Goal: Transaction & Acquisition: Subscribe to service/newsletter

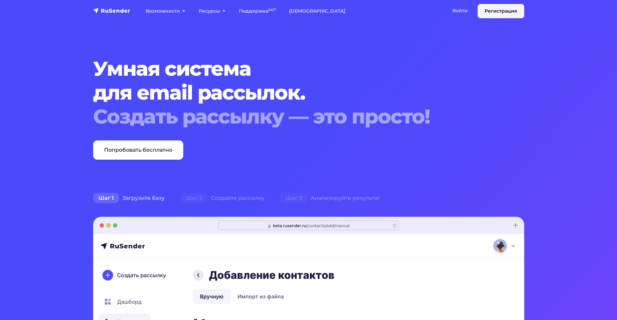
click at [503, 13] on link "Регистрация" at bounding box center [500, 11] width 47 height 14
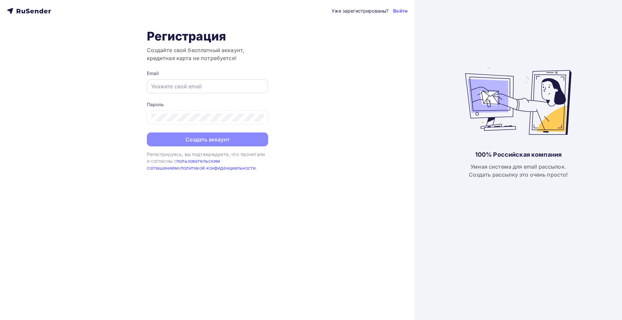
click at [211, 81] on div at bounding box center [207, 86] width 121 height 14
click at [194, 87] on input "text" at bounding box center [207, 86] width 113 height 8
type input "marie.miasnikov@gmail.com"
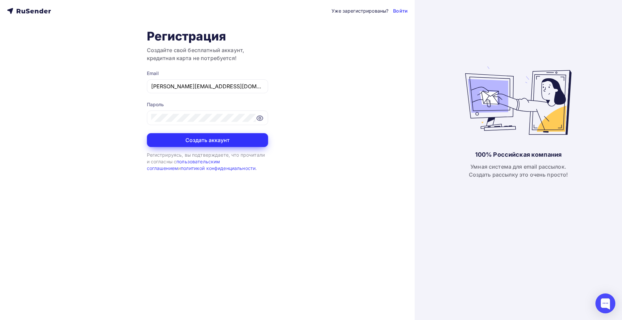
click at [195, 140] on button "Создать аккаунт" at bounding box center [207, 140] width 121 height 14
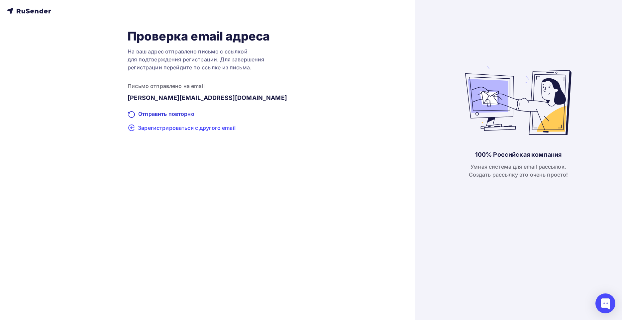
click at [185, 131] on span "Зарегистрироваться с другого email" at bounding box center [187, 128] width 98 height 8
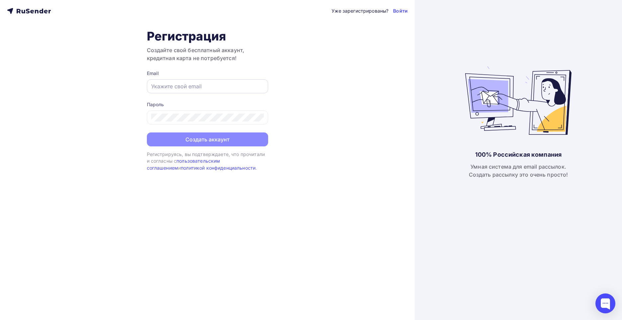
click at [194, 89] on input "text" at bounding box center [207, 86] width 113 height 8
type input "[PERSON_NAME][EMAIL_ADDRESS][DOMAIN_NAME]"
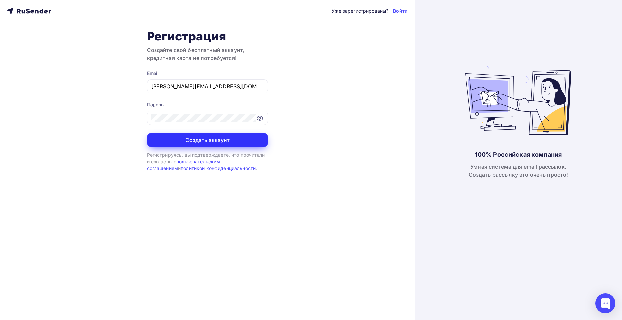
click at [204, 141] on button "Создать аккаунт" at bounding box center [207, 140] width 121 height 14
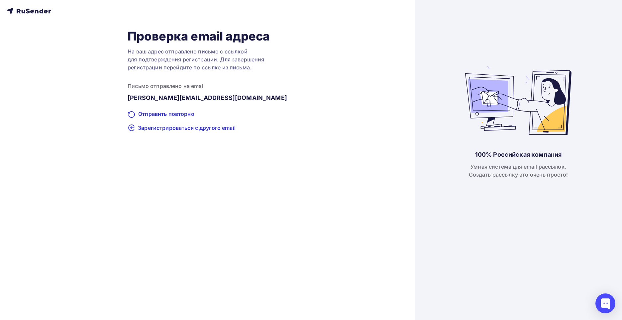
drag, startPoint x: 32, startPoint y: 95, endPoint x: 28, endPoint y: 92, distance: 5.1
click at [32, 95] on div "Проверка email адреса На ваш адрес отправлено письмо с ссылкой для подтверждени…" at bounding box center [207, 80] width 401 height 103
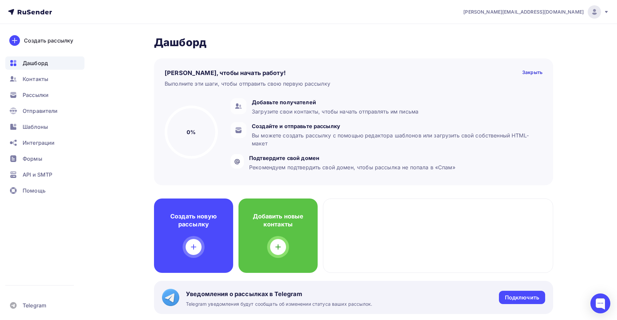
drag, startPoint x: 88, startPoint y: 68, endPoint x: 92, endPoint y: 87, distance: 19.8
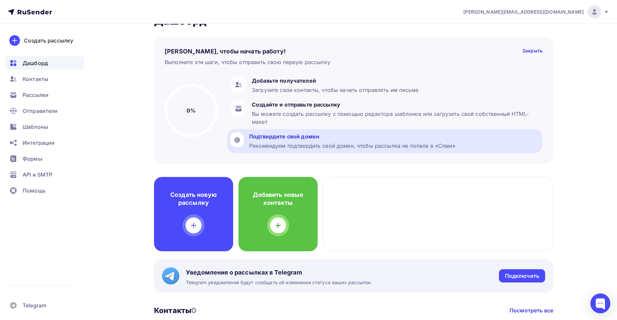
scroll to position [33, 0]
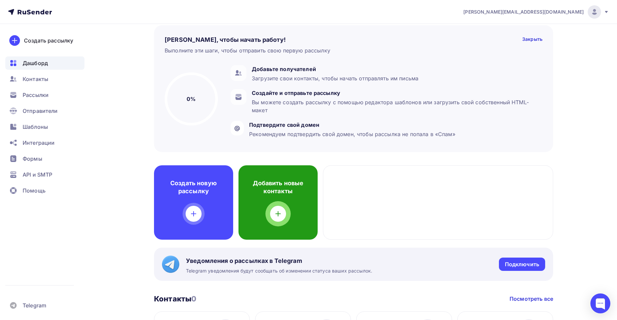
click at [274, 217] on icon at bounding box center [278, 214] width 8 height 8
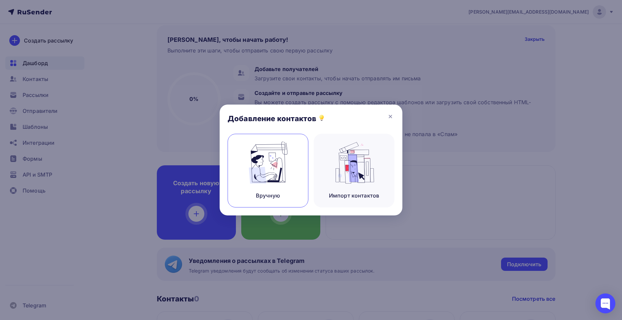
click at [273, 175] on img at bounding box center [268, 163] width 45 height 42
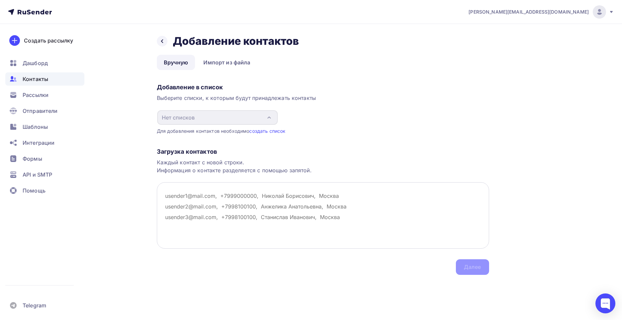
click at [178, 204] on textarea at bounding box center [323, 215] width 332 height 66
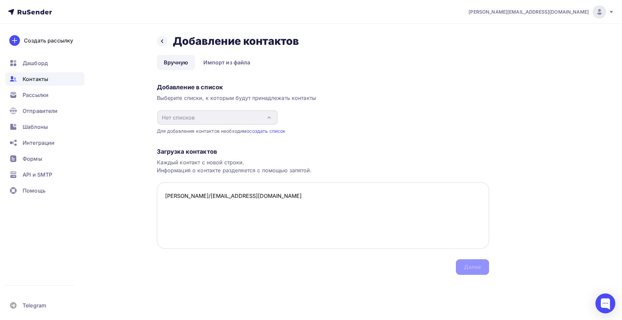
click at [180, 197] on textarea "mary/butchers@yandex.ru" at bounding box center [323, 215] width 332 height 66
click at [248, 193] on textarea "[PERSON_NAME][EMAIL_ADDRESS][DOMAIN_NAME]" at bounding box center [323, 215] width 332 height 66
click at [220, 204] on textarea "mary.butchers@yandex.ru, 89645471440, Маруся" at bounding box center [323, 215] width 332 height 66
drag, startPoint x: 329, startPoint y: 199, endPoint x: 324, endPoint y: 201, distance: 5.8
click at [326, 201] on textarea "mary.butchers@yandex.ru, 89645471440, Маруся" at bounding box center [323, 215] width 332 height 66
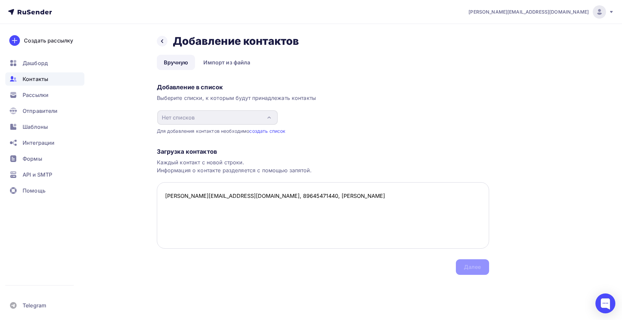
drag, startPoint x: 260, startPoint y: 191, endPoint x: 255, endPoint y: 198, distance: 8.0
click at [260, 193] on textarea "mary.butchers@yandex.ru, 89645471440, Маруся Мясникова" at bounding box center [323, 215] width 332 height 66
drag, startPoint x: 241, startPoint y: 199, endPoint x: 349, endPoint y: 217, distance: 109.2
click at [340, 217] on textarea "mary.butchers@yandex.ru, 89645471440, Маруся Мясникова" at bounding box center [323, 215] width 332 height 66
type textarea "m"
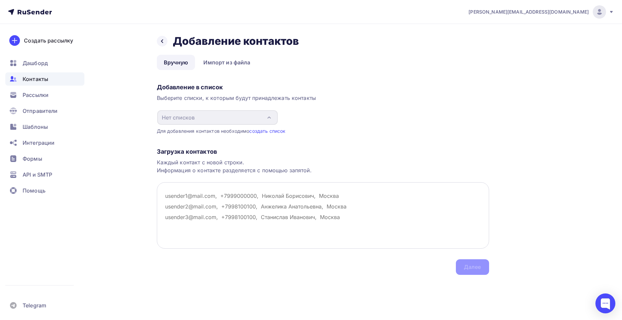
paste textarea ", 89645471440, Маруся Мясникова"
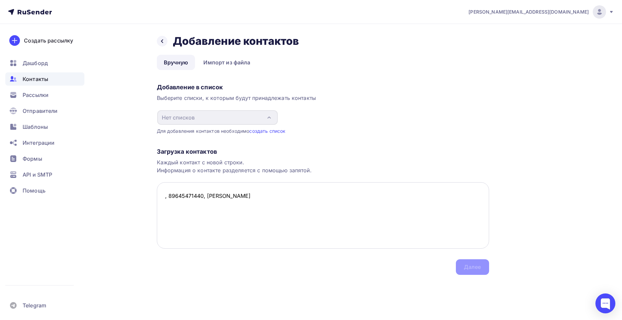
click at [163, 195] on textarea ", 89645471440, Маруся Мясникова" at bounding box center [323, 215] width 332 height 66
type textarea "mary.butchers@yandex.ru, 89645471440, Маруся Мясникова"
drag, startPoint x: 163, startPoint y: 196, endPoint x: 382, endPoint y: 213, distance: 219.8
click at [379, 214] on textarea "mary.butchers@yandex.ru, 89645471440, Маруся Мясникова" at bounding box center [323, 215] width 332 height 66
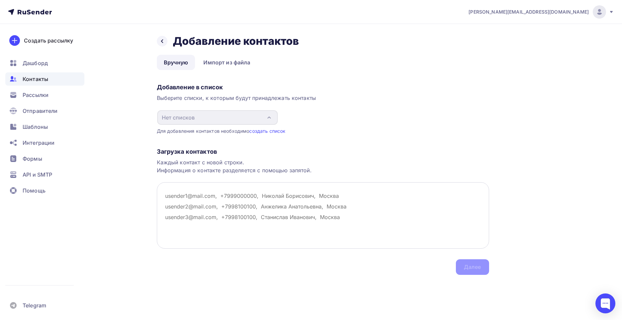
paste textarea "mary.butchers@yandex.ru, 89645471440, Маруся Мясникова"
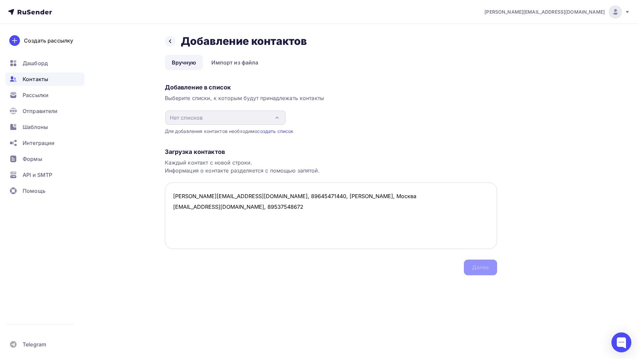
click at [261, 207] on textarea "mary.butchers@yandex.ru, 89645471440, Маруся Мясникова, Москва cherycherylady@g…" at bounding box center [331, 215] width 332 height 66
click at [268, 209] on textarea "mary.butchers@yandex.ru, 89645471440, Маруся Мясникова, Москва cherycherylady@g…" at bounding box center [331, 215] width 332 height 66
click at [276, 207] on textarea "mary.butchers@yandex.ru, 89645471440, Маруся Мясникова, Москва cherycherylady@g…" at bounding box center [331, 215] width 332 height 66
click at [289, 209] on textarea "mary.butchers@yandex.ru, 89645471440, Маруся Мясникова, Москва cherycherylady@g…" at bounding box center [331, 215] width 332 height 66
drag, startPoint x: 178, startPoint y: 191, endPoint x: 384, endPoint y: 257, distance: 216.0
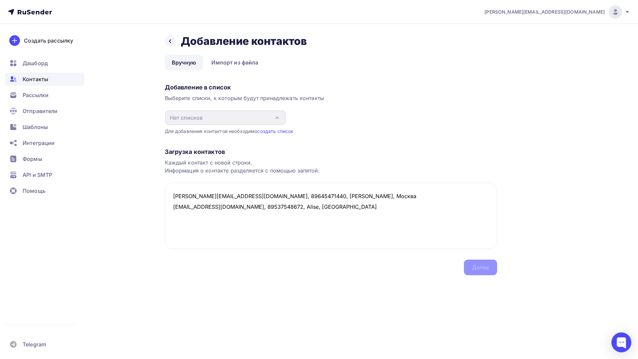
click at [378, 259] on div "Загрузка контактов Каждый контакт с новой строки. Информация о контакте разделя…" at bounding box center [331, 205] width 332 height 141
click at [407, 233] on textarea "mary.butchers@yandex.ru, 89645471440, Маруся Мясникова, Москва cherycherylady@g…" at bounding box center [331, 215] width 332 height 66
drag, startPoint x: 483, startPoint y: 265, endPoint x: 444, endPoint y: 254, distance: 40.6
click at [482, 265] on div "Загрузка контактов Каждый контакт с новой строки. Информация о контакте разделя…" at bounding box center [331, 205] width 332 height 141
click at [325, 210] on textarea "mary.butchers@yandex.ru, 89645471440, Маруся Мясникова, Москва cherycherylady@g…" at bounding box center [331, 215] width 332 height 66
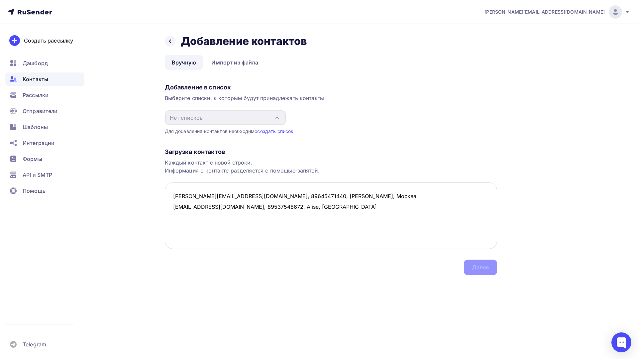
drag, startPoint x: 174, startPoint y: 206, endPoint x: 354, endPoint y: 220, distance: 181.1
click at [354, 220] on textarea "mary.butchers@yandex.ru, 89645471440, Маруся Мясникова, Москва cherycherylady@g…" at bounding box center [331, 215] width 332 height 66
click at [200, 220] on textarea "mary.butchers@yandex.ru, 89645471440, Маруся Мясникова, Москва cherycherylady@g…" at bounding box center [331, 215] width 332 height 66
click at [182, 220] on textarea "mary.butchers@yandex.ru, 89645471440, Маруся Мясникова, Москва cherycherylady@g…" at bounding box center [331, 215] width 332 height 66
click at [338, 212] on textarea "mary.butchers@yandex.ru, 89645471440, Маруся Мясникова, Москва cherycherylady@g…" at bounding box center [331, 215] width 332 height 66
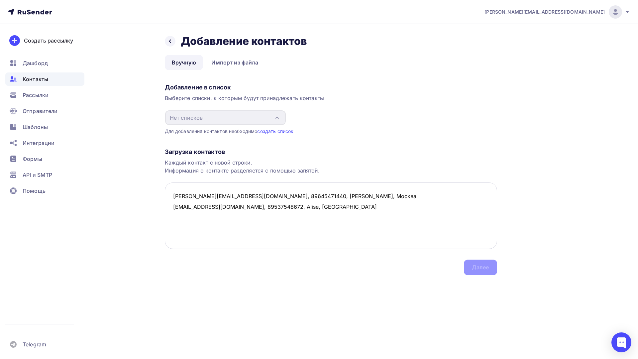
paste textarea "cherycherylady@gmail.com, 89537548672, Alise, london"
click at [212, 215] on textarea "mary.butchers@yandex.ru, 89645471440, Маруся Мясникова, Москва cherycherylady@g…" at bounding box center [331, 215] width 332 height 66
click at [324, 216] on textarea "mary.butchers@yandex.ru, 89645471440, Маруся Мясникова, Москва cherycherylady@g…" at bounding box center [331, 215] width 332 height 66
paste textarea "cherycherylady@gmail.com, 89537548672, Alise, london"
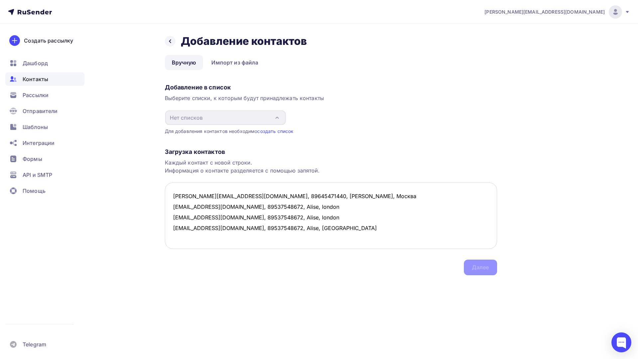
click at [212, 229] on textarea "mary.butchers@yandex.ru, 89645471440, Маруся Мясникова, Москва cherycherylady@g…" at bounding box center [331, 215] width 332 height 66
type textarea "mary.butchers@yandex.ru, 89645471440, Маруся Мясникова, Москва cherycherylady@g…"
drag, startPoint x: 198, startPoint y: 86, endPoint x: 220, endPoint y: 75, distance: 24.2
click at [199, 86] on div "Добавление в список" at bounding box center [331, 87] width 332 height 8
click at [233, 61] on link "Импорт из файла" at bounding box center [234, 62] width 61 height 15
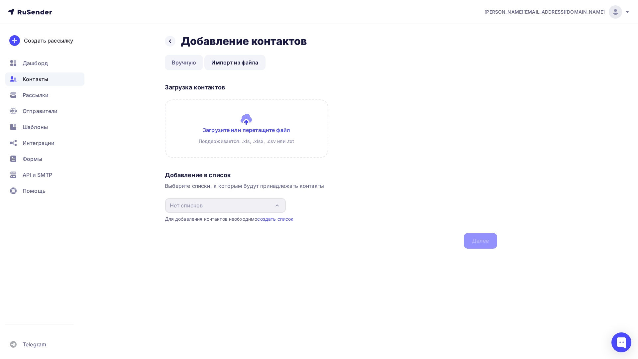
click at [182, 67] on link "Вручную" at bounding box center [184, 62] width 39 height 15
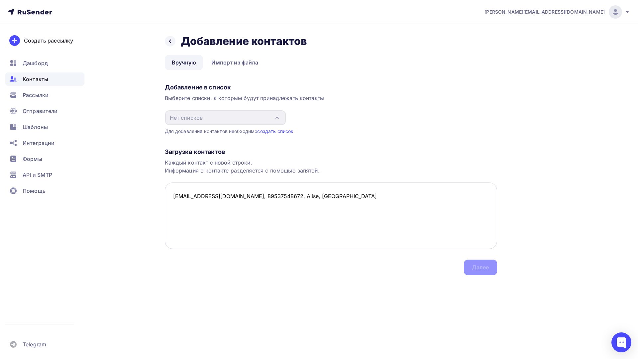
click at [212, 197] on textarea "cherycherylady@gmail.com, 89537548672, Alise, london" at bounding box center [331, 215] width 332 height 66
drag, startPoint x: 171, startPoint y: 193, endPoint x: 330, endPoint y: 200, distance: 158.7
click at [332, 202] on textarea "cherycherylady1@gmail.com, 89537548672, Alise, london" at bounding box center [331, 215] width 332 height 66
click at [329, 200] on textarea "cherycherylady1@gmail.com, 89537548672, Alise, london" at bounding box center [331, 215] width 332 height 66
click at [331, 196] on textarea "cherycherylady1@gmail.com, 89537548672, Alise, london" at bounding box center [331, 215] width 332 height 66
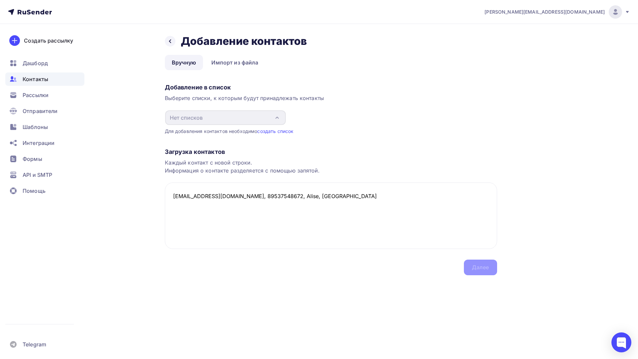
click at [302, 121] on div "Добавление в список Выберите списки, к которым будут принадлежать контакты Нет …" at bounding box center [331, 108] width 332 height 54
click at [330, 200] on textarea "cherycherylady1@gmail.com, 89537548672, Alise, london" at bounding box center [331, 215] width 332 height 66
paste textarea "cherycherylady1@gmail.com, 89537548672, Alise, london"
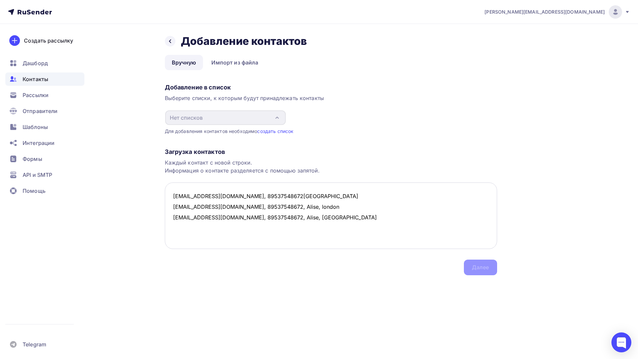
paste textarea "cherycherylady1@gmail.com, 89537548672, Alise, london"
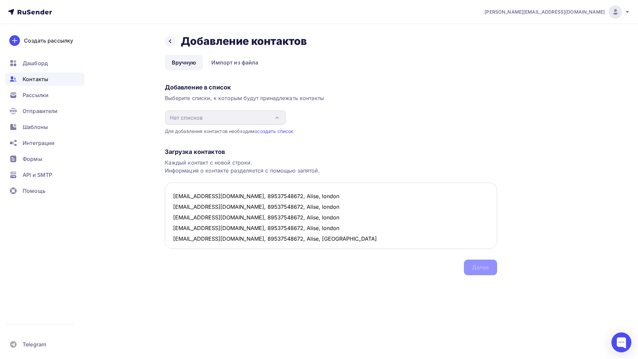
scroll to position [4, 0]
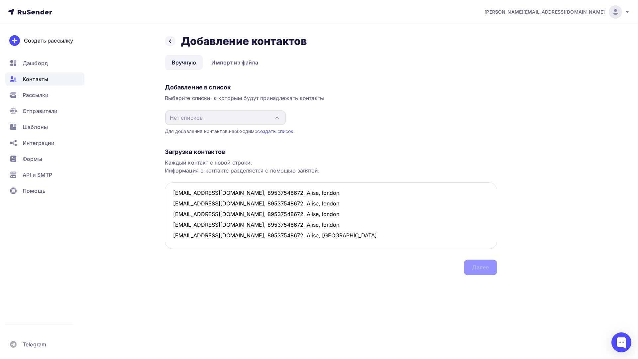
paste textarea "cherycherylady1@gmail.com, 89537548672, Alise, london"
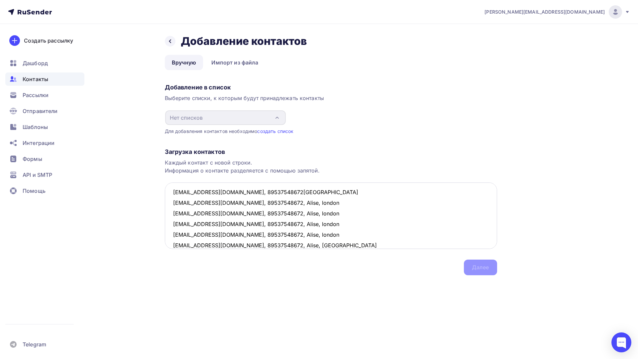
paste textarea "cherycherylady1@gmail.com, 89537548672, Alise, london"
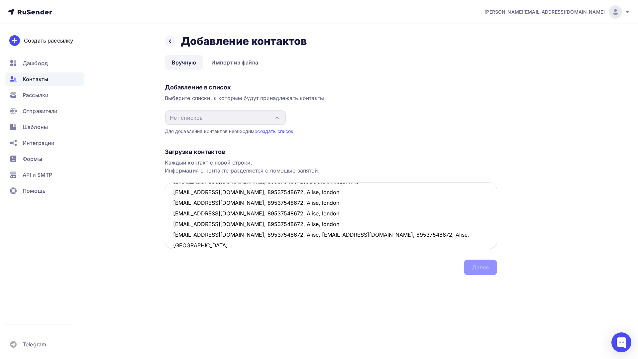
click at [302, 234] on textarea "cherycherylady1@gmail.com, 89537548672, Alise, london cherycherylady1@gmail.com…" at bounding box center [331, 215] width 332 height 66
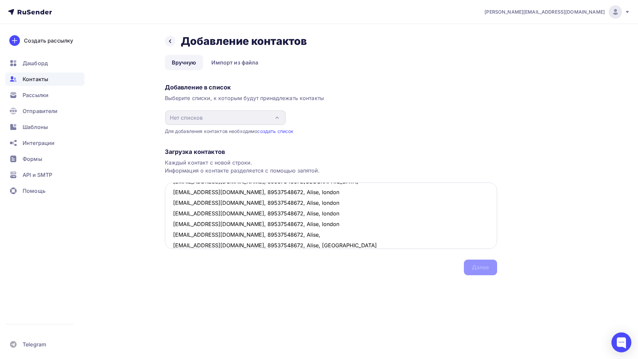
click at [303, 236] on textarea "cherycherylady1@gmail.com, 89537548672, Alise, london cherycherylady1@gmail.com…" at bounding box center [331, 215] width 332 height 66
click at [214, 233] on textarea "cherycherylady1@gmail.com, 89537548672, Alise, london cherycherylady1@gmail.com…" at bounding box center [331, 215] width 332 height 66
click at [215, 222] on textarea "cherycherylady1@gmail.com, 89537548672, Alise, london cherycherylady1@gmail.com…" at bounding box center [331, 215] width 332 height 66
click at [215, 211] on textarea "cherycherylady1@gmail.com, 89537548672, Alise, london cherycherylady1@gmail.com…" at bounding box center [331, 215] width 332 height 66
click at [215, 199] on textarea "cherycherylady1@gmail.com, 89537548672, Alise, london cherycherylady1@gmail.com…" at bounding box center [331, 215] width 332 height 66
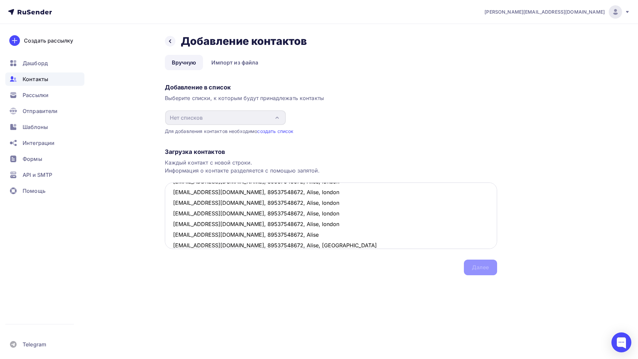
click at [215, 193] on textarea "cherycherylady1@gmail.com, 89537548672, Alise, london cherycherylady1@gmail.com…" at bounding box center [331, 215] width 332 height 66
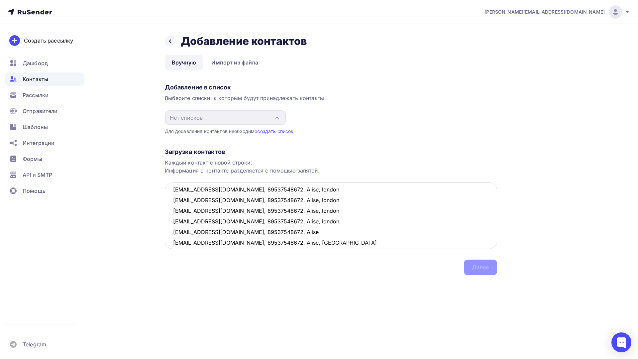
scroll to position [0, 0]
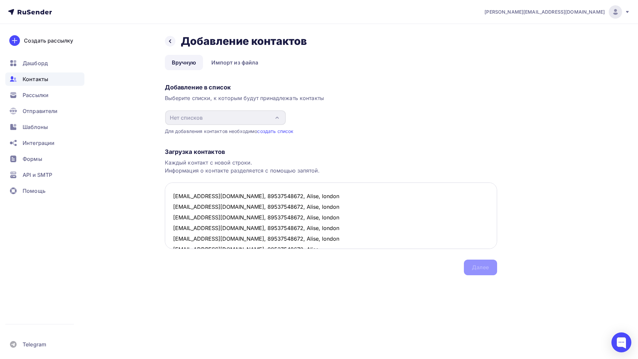
click at [213, 195] on textarea "cherycherylady1@gmail.com, 89537548672, Alise, london cherycherylady17@gmail.co…" at bounding box center [331, 215] width 332 height 66
drag, startPoint x: 175, startPoint y: 186, endPoint x: 181, endPoint y: 189, distance: 6.5
click at [181, 189] on textarea "cherycherylady01@gmail.com, 89537548672, Alise, london cherycherylady17@gmail.c…" at bounding box center [331, 215] width 332 height 66
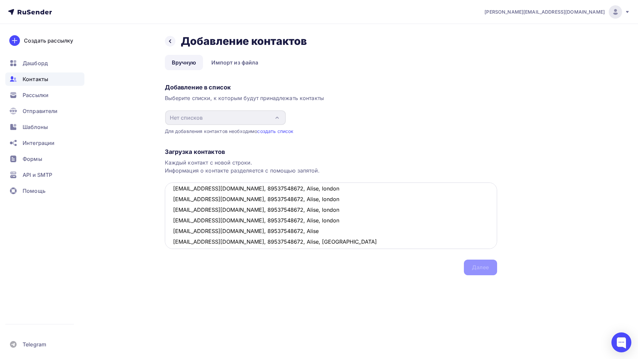
scroll to position [35, 0]
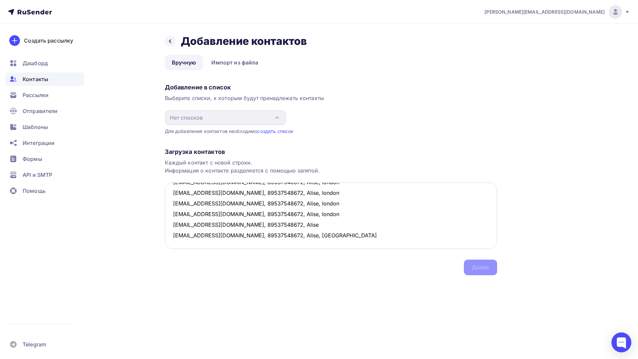
click at [308, 212] on textarea "cherycherylady01@gmail.com, 89537548672, Alise, london cherycherylady17@gmail.c…" at bounding box center [331, 215] width 332 height 66
drag, startPoint x: 173, startPoint y: 190, endPoint x: 303, endPoint y: 312, distance: 177.8
click at [310, 314] on div "mary.butchers@yandex.ru Аккаунт Тарифы Выйти Создать рассылку Дашборд Контакты …" at bounding box center [319, 179] width 638 height 359
type textarea "cherycherylady01@gmail.com, 89537548672, Alise, london cherycherylady17@gmail.c…"
click at [255, 148] on div "Загрузка контактов" at bounding box center [331, 152] width 332 height 8
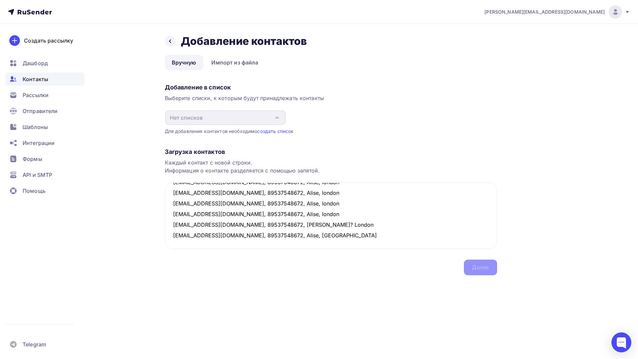
drag, startPoint x: 223, startPoint y: 84, endPoint x: 200, endPoint y: 125, distance: 47.6
click at [222, 84] on div "Добавление в список" at bounding box center [331, 87] width 332 height 8
click at [193, 149] on div "Загрузка контактов" at bounding box center [331, 152] width 332 height 8
click at [275, 131] on link "создать список" at bounding box center [275, 131] width 36 height 6
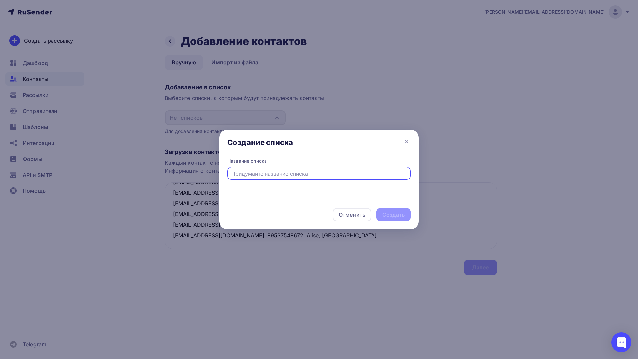
click at [272, 177] on input "text" at bounding box center [319, 174] width 176 height 8
type input "london"
click at [390, 212] on div "Создать" at bounding box center [394, 215] width 22 height 8
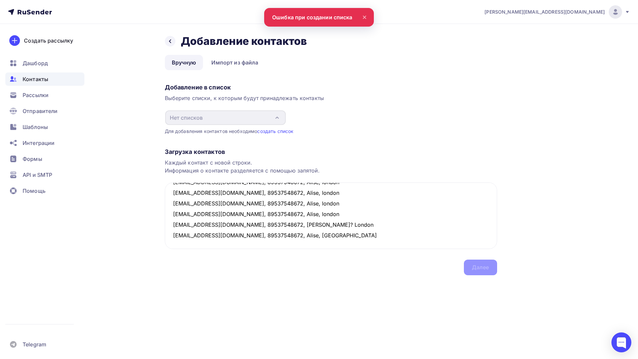
click at [273, 167] on div "Каждый контакт с новой строки. Информация о контакте разделяется с помощью запя…" at bounding box center [331, 167] width 332 height 16
click at [31, 91] on span "Рассылки" at bounding box center [36, 95] width 26 height 8
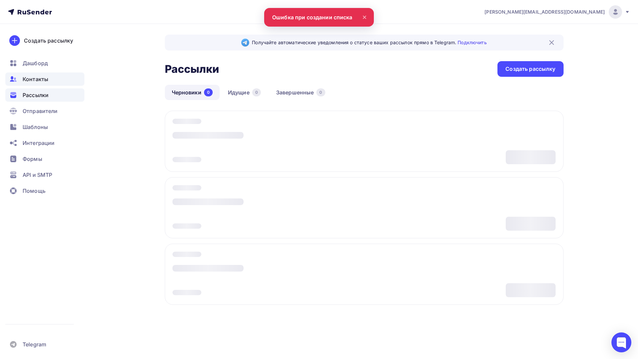
click at [35, 76] on span "Контакты" at bounding box center [36, 79] width 26 height 8
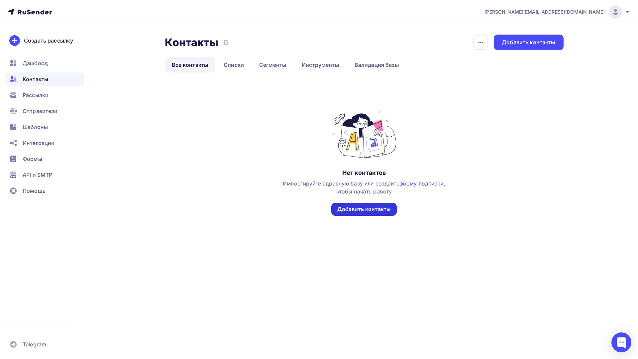
click at [354, 208] on div "Добавить контакты" at bounding box center [364, 209] width 54 height 8
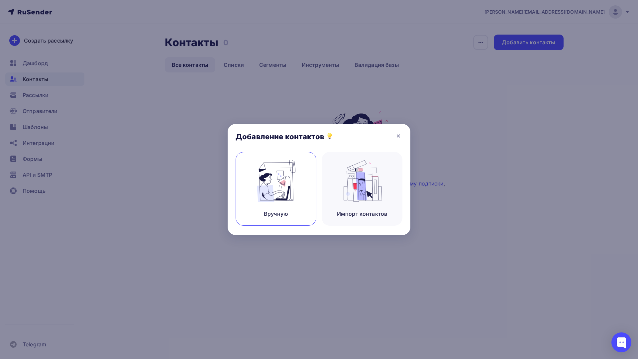
click at [289, 201] on img at bounding box center [276, 181] width 45 height 42
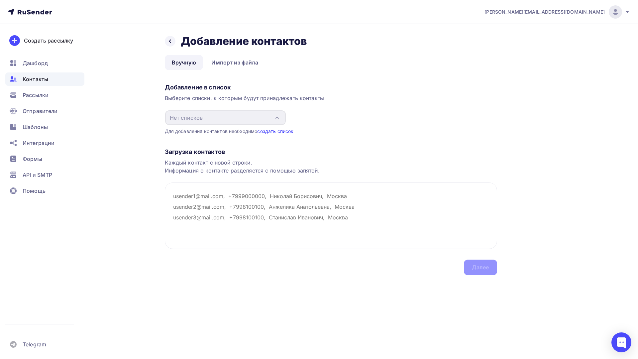
click at [270, 129] on link "создать список" at bounding box center [275, 131] width 36 height 6
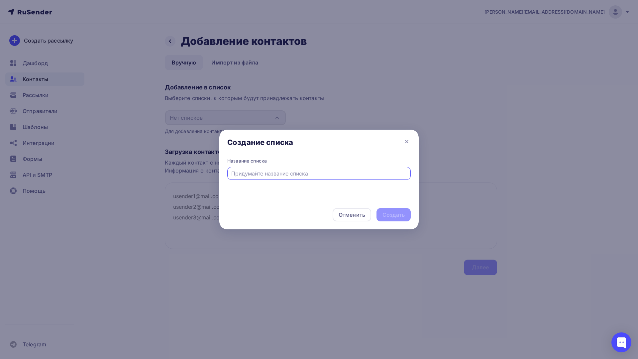
drag, startPoint x: 305, startPoint y: 174, endPoint x: 301, endPoint y: 167, distance: 8.2
click at [305, 174] on input "text" at bounding box center [319, 174] width 176 height 8
type input "london"
click at [391, 209] on div "Создать" at bounding box center [394, 214] width 34 height 13
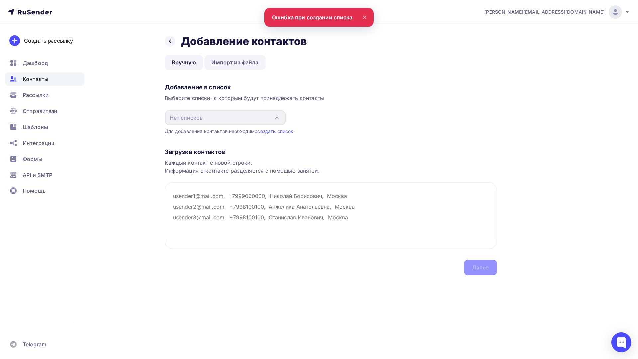
click at [228, 68] on link "Импорт из файла" at bounding box center [234, 62] width 61 height 15
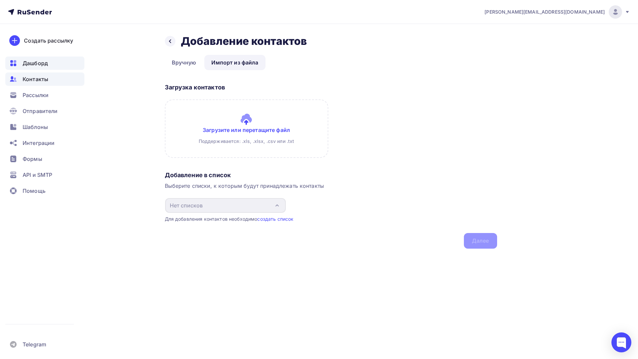
click at [36, 64] on span "Дашборд" at bounding box center [35, 63] width 25 height 8
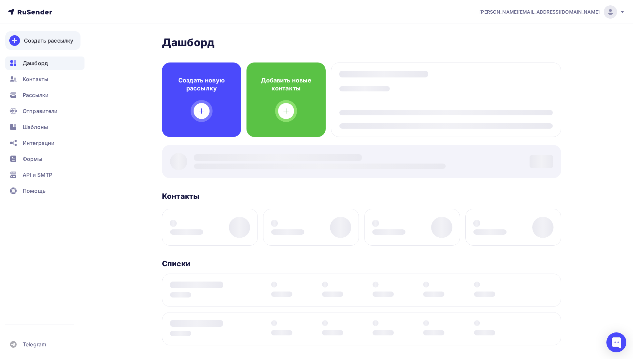
click at [46, 42] on div "Создать рассылку" at bounding box center [48, 41] width 49 height 8
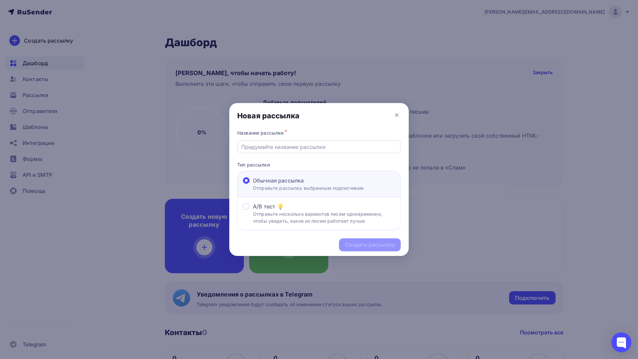
drag, startPoint x: 314, startPoint y: 143, endPoint x: 312, endPoint y: 146, distance: 3.5
click at [314, 144] on input "text" at bounding box center [319, 147] width 156 height 8
type input "g"
type input "say hello"
click at [352, 242] on div "Создать рассылку" at bounding box center [370, 245] width 50 height 8
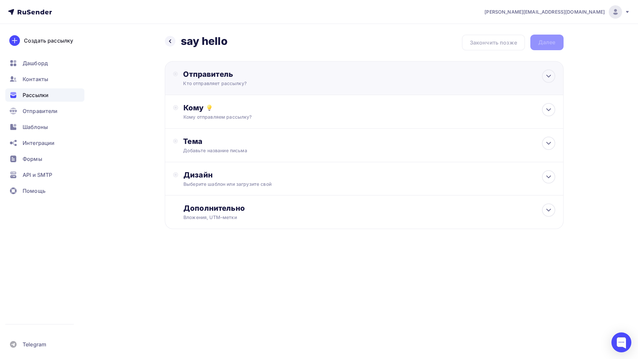
click at [238, 71] on div "Отправитель" at bounding box center [255, 73] width 144 height 9
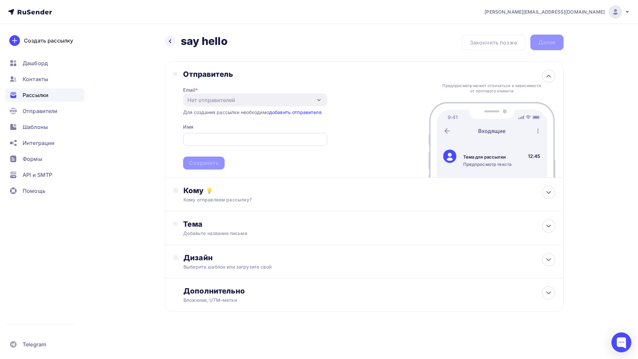
click at [240, 145] on div at bounding box center [255, 139] width 144 height 13
click at [223, 140] on input "text" at bounding box center [255, 140] width 136 height 8
type input "[PERSON_NAME][EMAIL_ADDRESS][DOMAIN_NAME]"
drag, startPoint x: 253, startPoint y: 160, endPoint x: 246, endPoint y: 159, distance: 7.1
click at [252, 160] on span "mary.butchers@yandex.ru Сохранить" at bounding box center [255, 149] width 144 height 39
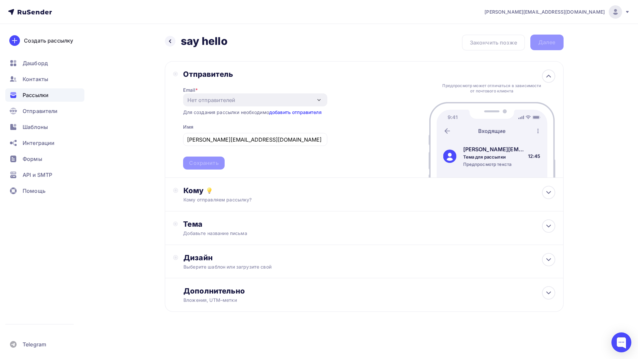
click at [295, 112] on link "добавить отправителя" at bounding box center [295, 112] width 53 height 6
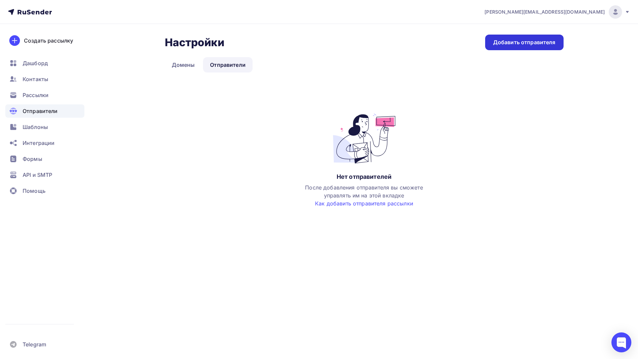
click at [515, 47] on div "Добавить отправителя" at bounding box center [524, 43] width 78 height 16
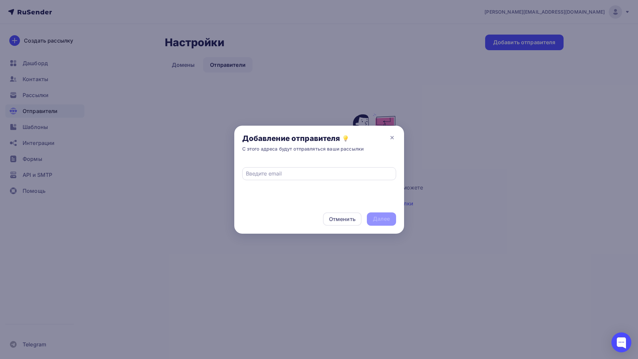
drag, startPoint x: 304, startPoint y: 179, endPoint x: 303, endPoint y: 175, distance: 3.5
click at [303, 179] on div at bounding box center [319, 173] width 154 height 13
click at [306, 169] on div at bounding box center [319, 173] width 154 height 13
click at [295, 177] on input "text" at bounding box center [319, 174] width 146 height 8
type input "[PERSON_NAME][EMAIL_ADDRESS][DOMAIN_NAME]"
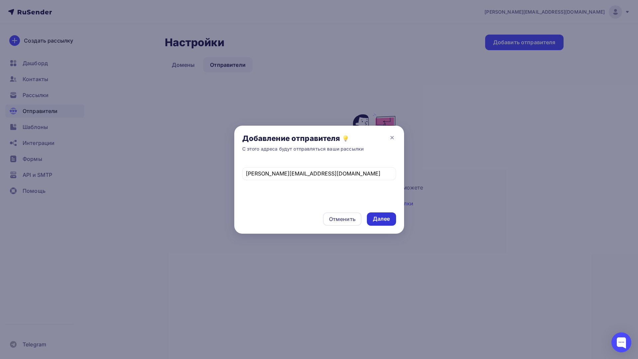
click at [391, 214] on div "Далее" at bounding box center [381, 218] width 29 height 13
click at [377, 212] on div "Отменить Далее" at bounding box center [319, 218] width 170 height 29
click at [375, 221] on div "Далее" at bounding box center [381, 219] width 17 height 8
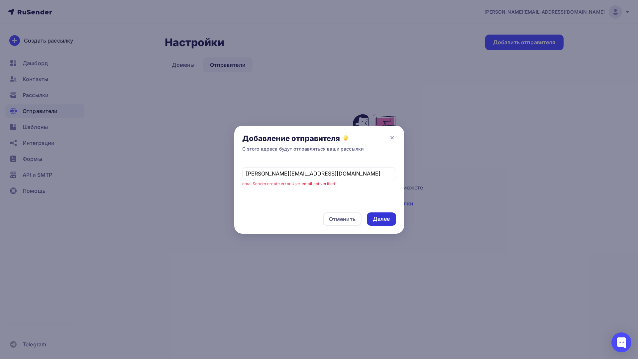
click at [375, 221] on div "Далее" at bounding box center [381, 219] width 17 height 8
click at [374, 221] on div "Далее" at bounding box center [381, 219] width 17 height 8
click at [373, 221] on div "Далее" at bounding box center [381, 218] width 29 height 13
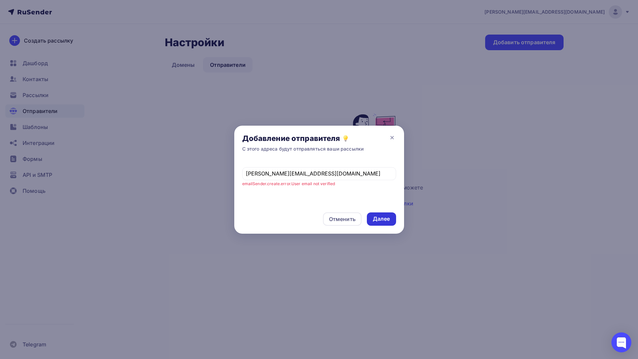
click at [373, 221] on div "Далее" at bounding box center [381, 218] width 29 height 13
click at [390, 135] on icon at bounding box center [392, 138] width 8 height 8
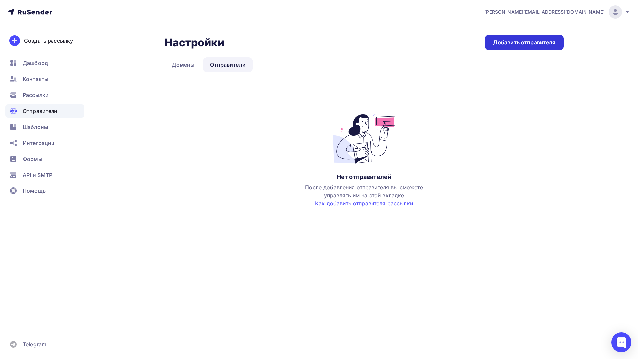
click at [505, 40] on div "Добавить отправителя" at bounding box center [524, 43] width 62 height 8
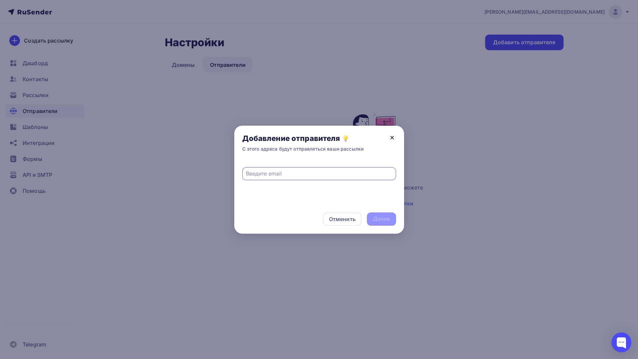
click at [393, 135] on icon at bounding box center [392, 138] width 8 height 8
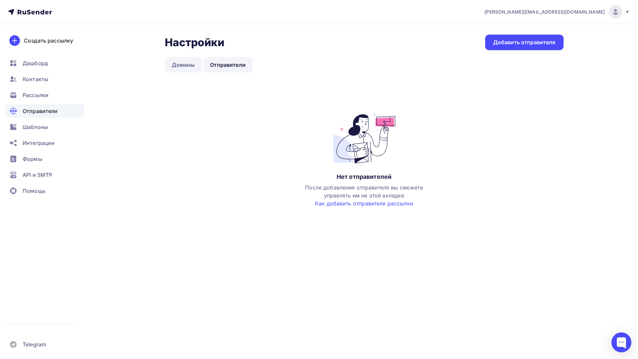
click at [193, 66] on link "Домены" at bounding box center [183, 64] width 37 height 15
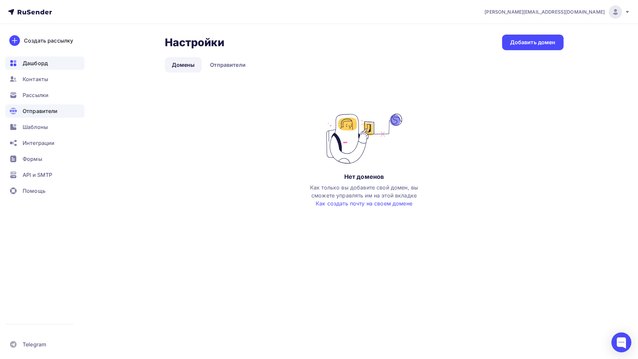
click at [39, 62] on span "Дашборд" at bounding box center [35, 63] width 25 height 8
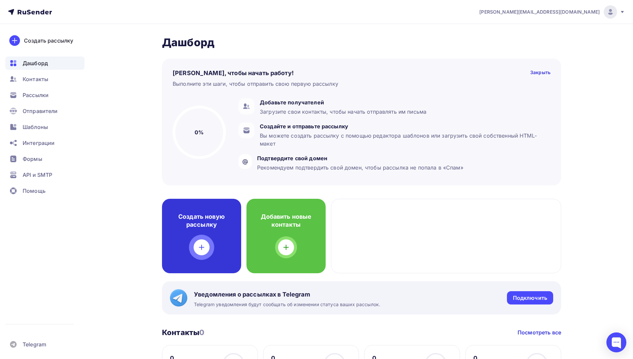
click at [206, 246] on div at bounding box center [201, 247] width 16 height 16
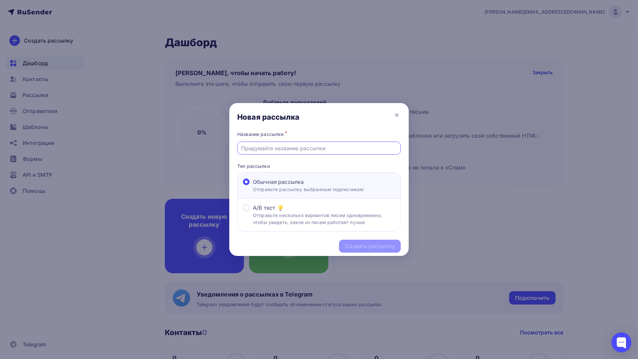
click at [317, 149] on input "text" at bounding box center [319, 148] width 156 height 8
type input "say hello"
click at [370, 248] on div "Создать рассылку" at bounding box center [370, 246] width 50 height 8
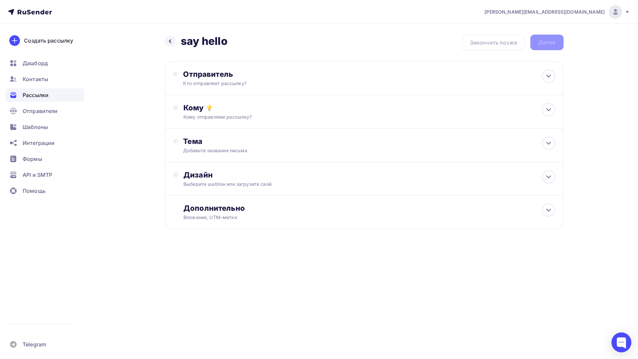
click at [498, 46] on div "Назад say hello say hello Закончить позже Далее" at bounding box center [364, 43] width 399 height 16
click at [332, 114] on div "Кому отправляем рассылку?" at bounding box center [350, 117] width 335 height 7
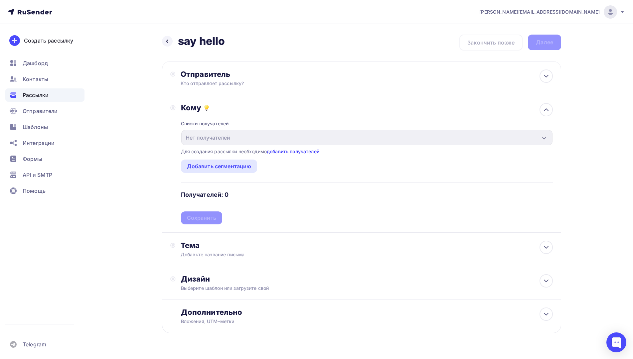
click at [297, 152] on link "добавить получателей" at bounding box center [293, 152] width 53 height 6
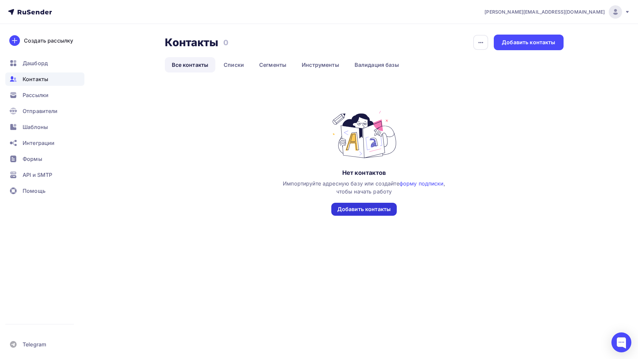
click at [365, 206] on div "Добавить контакты" at bounding box center [364, 209] width 54 height 8
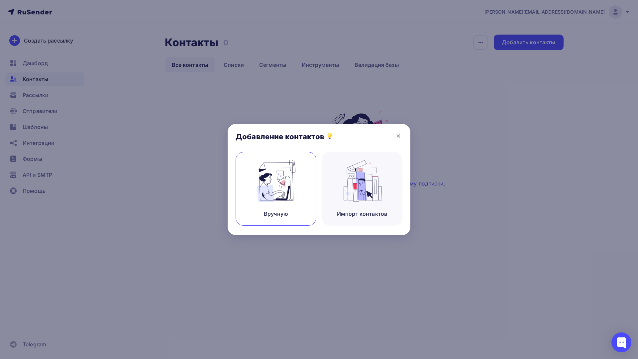
click at [296, 191] on img at bounding box center [276, 181] width 45 height 42
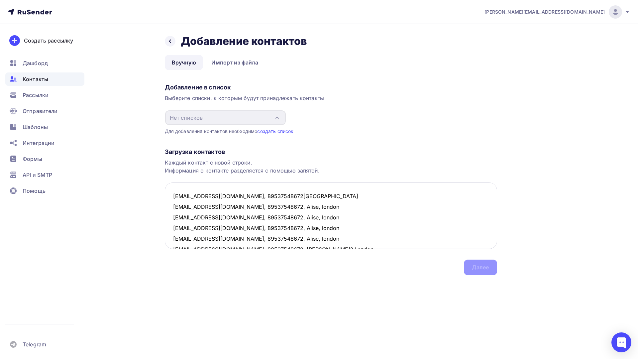
scroll to position [25, 0]
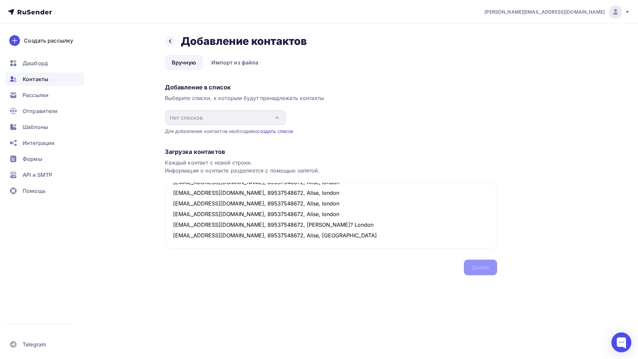
type textarea "cherycherylady01@gmail.com, 89537548672, Alise, london cherycherylady17@gmail.c…"
click at [276, 131] on link "создать список" at bounding box center [275, 131] width 36 height 6
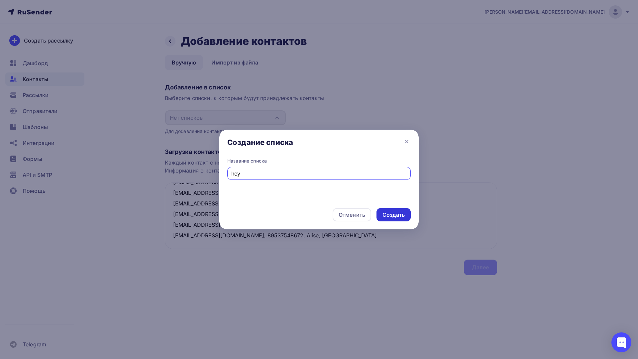
type input "hey"
click at [397, 218] on div "Создать" at bounding box center [394, 215] width 22 height 8
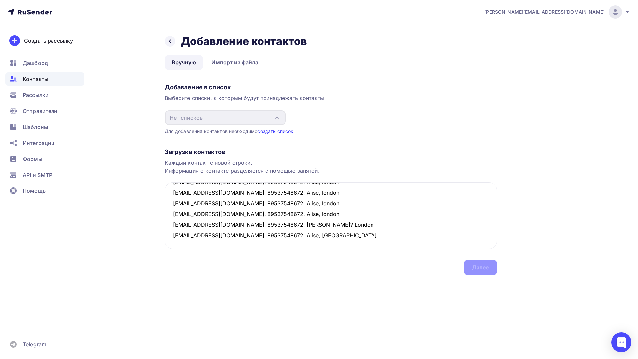
click at [276, 134] on link "создать список" at bounding box center [275, 131] width 36 height 6
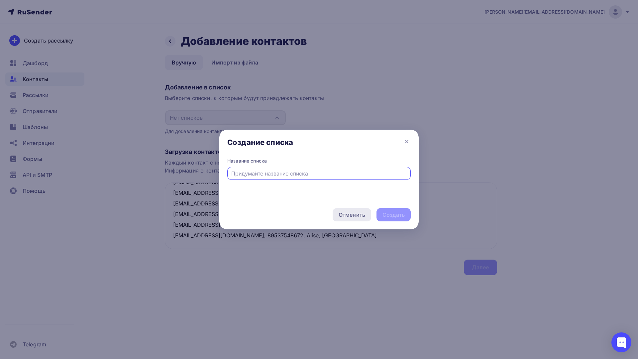
click at [358, 210] on div "Отменить" at bounding box center [352, 214] width 39 height 13
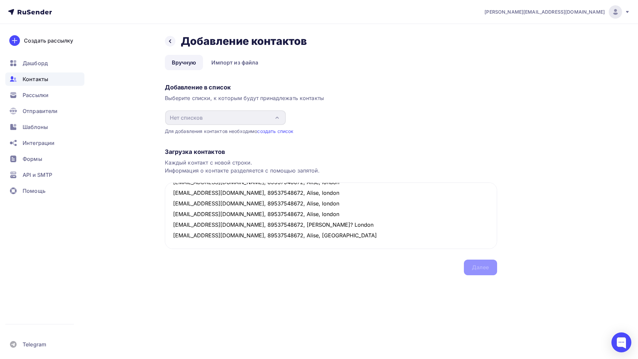
drag, startPoint x: 45, startPoint y: 182, endPoint x: 12, endPoint y: 72, distance: 115.2
click at [138, 75] on div "Назад Добавление контактов Добавление контактов Вручную Импорт из файла Вручную…" at bounding box center [319, 163] width 545 height 278
click at [165, 100] on div "Выберите списки, к которым будут принадлежать контакты" at bounding box center [331, 98] width 332 height 8
click at [198, 126] on div "Добавление в список Выберите списки, к которым будут принадлежать контакты Нет …" at bounding box center [331, 108] width 332 height 54
drag, startPoint x: 54, startPoint y: 338, endPoint x: 58, endPoint y: 323, distance: 15.6
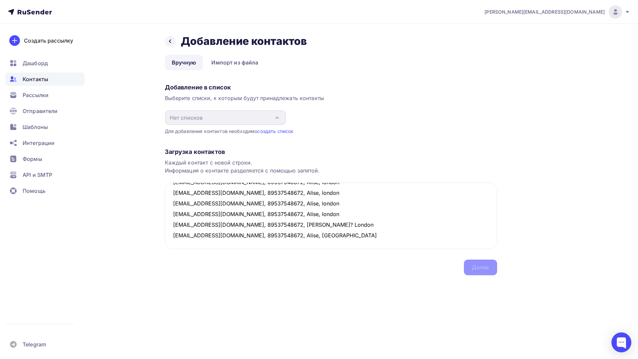
click at [57, 320] on div "Telegram" at bounding box center [44, 332] width 79 height 38
click at [483, 22] on nav "mary.butchers@yandex.ru Аккаунт Тарифы Выйти Создать рассылку Дашборд Контакты …" at bounding box center [319, 12] width 638 height 24
click at [32, 62] on span "Дашборд" at bounding box center [35, 63] width 25 height 8
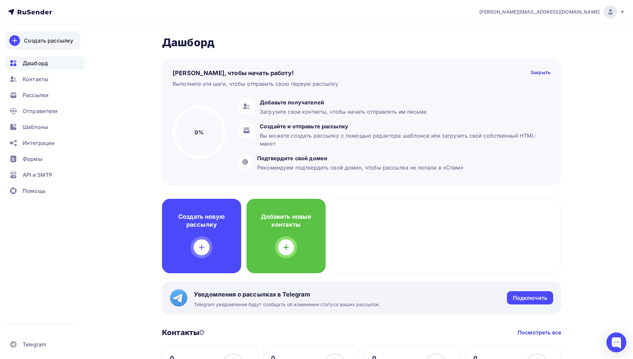
click at [57, 48] on link "Создать рассылку" at bounding box center [42, 40] width 75 height 19
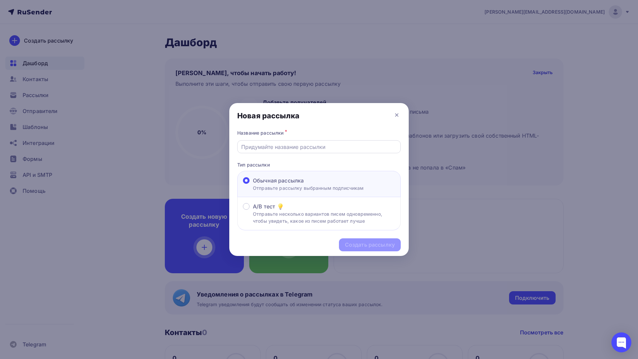
click at [274, 149] on input "text" at bounding box center [319, 147] width 156 height 8
click at [394, 112] on icon at bounding box center [397, 115] width 8 height 8
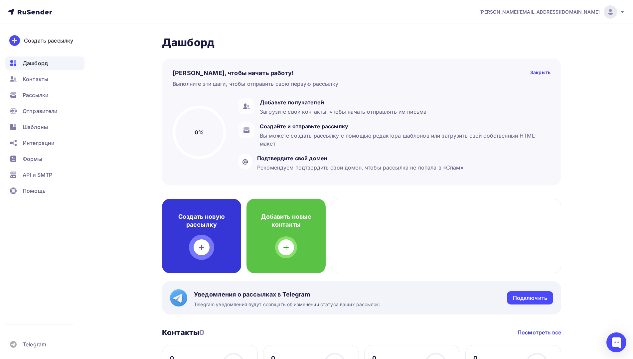
click at [201, 239] on div "Создать новую рассылку" at bounding box center [201, 236] width 79 height 74
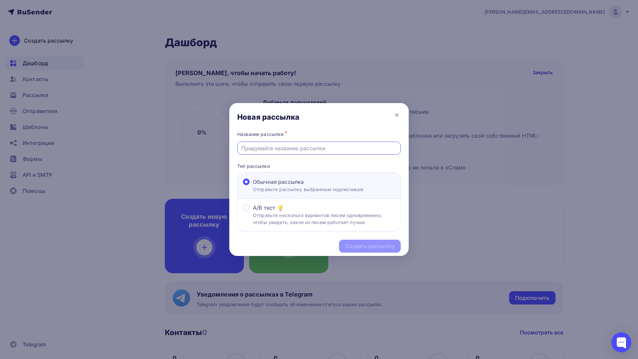
click at [290, 148] on input "text" at bounding box center [319, 148] width 156 height 8
type input "рассылка"
click at [362, 244] on div "Создать рассылку" at bounding box center [370, 246] width 50 height 8
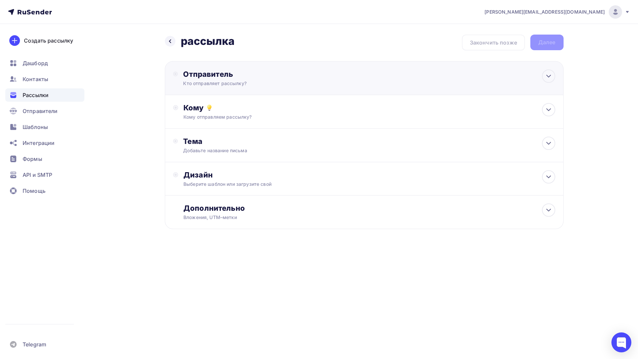
click at [299, 76] on div "Отправитель" at bounding box center [255, 73] width 144 height 9
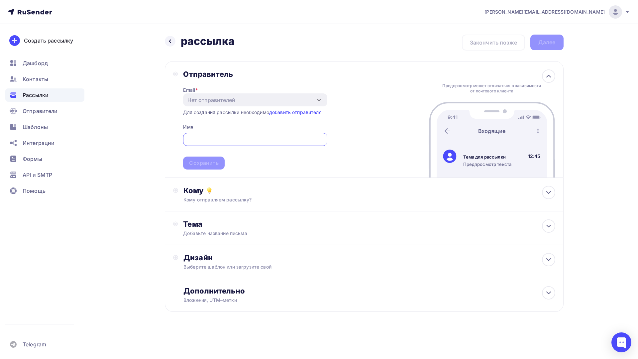
click at [249, 136] on input "text" at bounding box center [255, 140] width 136 height 8
click at [291, 113] on link "добавить отправителя" at bounding box center [295, 112] width 53 height 6
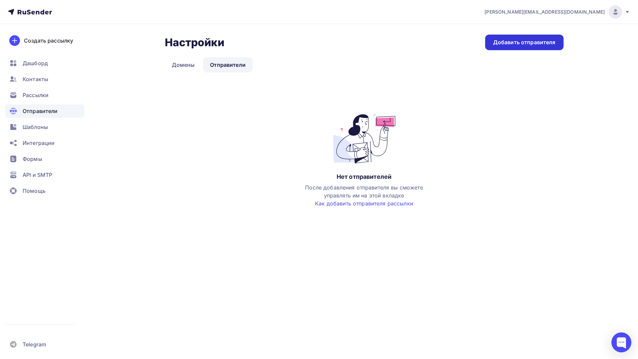
click at [506, 42] on div "Добавить отправителя" at bounding box center [524, 43] width 62 height 8
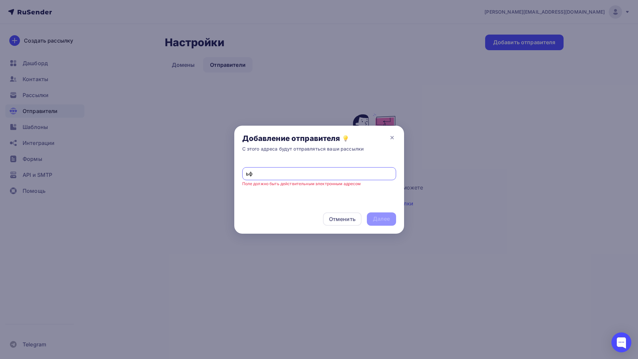
type input "ь"
type input "[PERSON_NAME][EMAIL_ADDRESS][DOMAIN_NAME]"
click at [389, 219] on div "Далее" at bounding box center [381, 219] width 17 height 8
click at [391, 136] on icon at bounding box center [392, 138] width 8 height 8
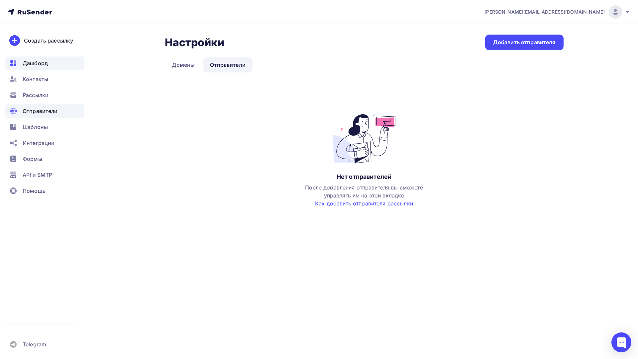
click at [36, 63] on span "Дашборд" at bounding box center [35, 63] width 25 height 8
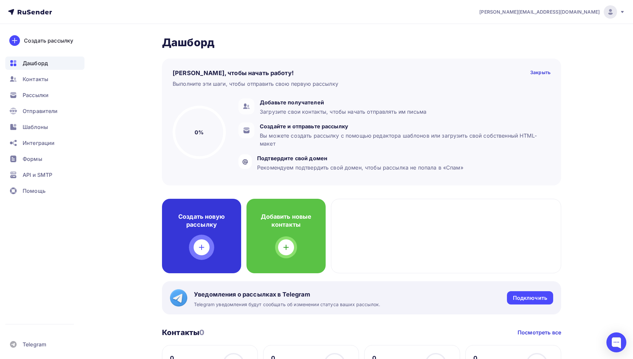
click at [204, 236] on div "Создать новую рассылку" at bounding box center [201, 236] width 79 height 74
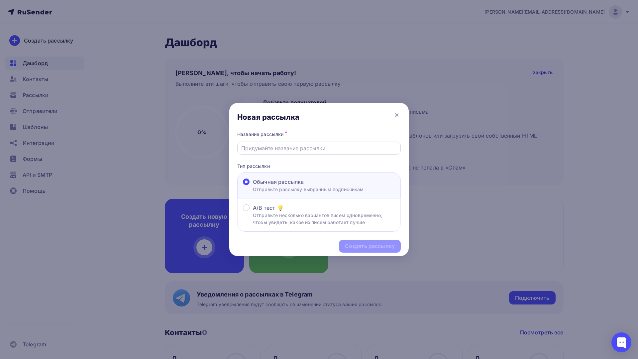
click at [310, 148] on input "text" at bounding box center [319, 148] width 156 height 8
type input "hfc"
click at [378, 250] on div "Создать рассылку" at bounding box center [370, 246] width 62 height 13
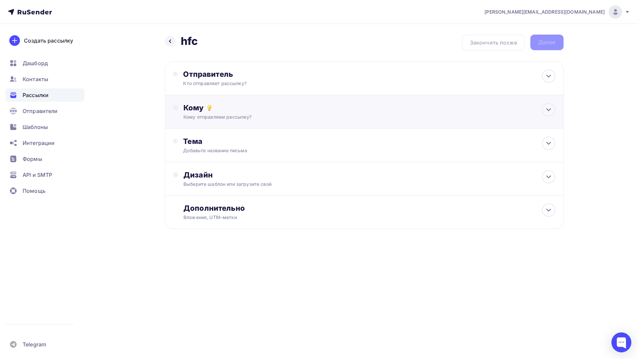
click at [306, 113] on div "Кому Кому отправляем рассылку? Списки получателей Нет получателей Все списки id…" at bounding box center [369, 111] width 372 height 17
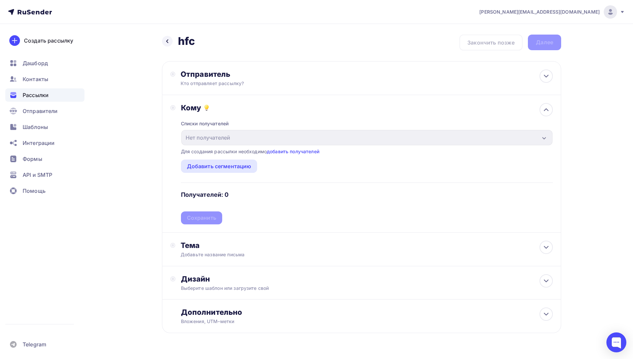
click at [294, 155] on div "Для создания рассылки необходимо добавить получателей" at bounding box center [250, 151] width 138 height 7
click at [294, 151] on link "добавить получателей" at bounding box center [293, 152] width 53 height 6
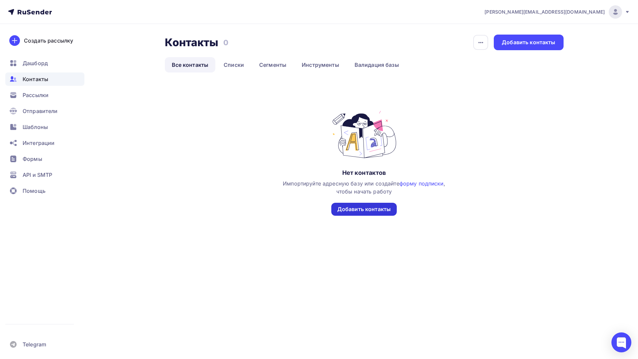
click at [361, 208] on div "Добавить контакты" at bounding box center [364, 209] width 54 height 8
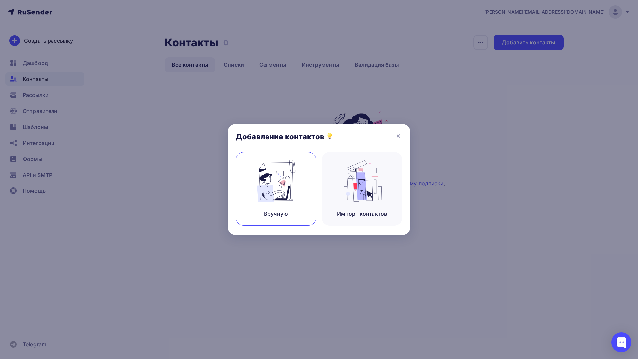
click at [288, 184] on img at bounding box center [276, 181] width 45 height 42
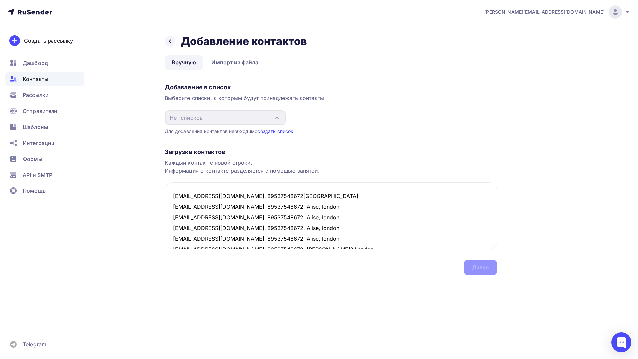
type textarea "cherycherylady01@gmail.com, 89537548672, Alise, london cherycherylady17@gmail.c…"
click at [272, 132] on link "создать список" at bounding box center [275, 131] width 36 height 6
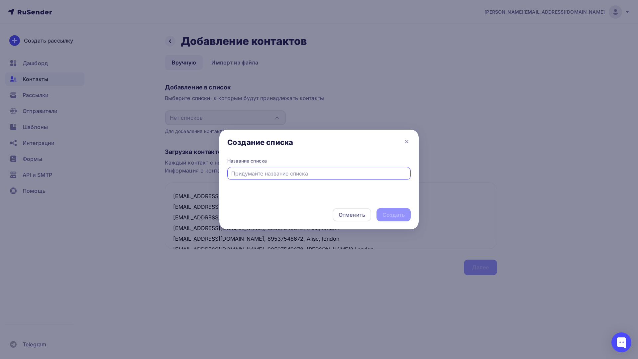
click at [270, 172] on input "text" at bounding box center [319, 174] width 176 height 8
type input "cgbcjr"
click at [392, 209] on div "Создать" at bounding box center [394, 214] width 34 height 13
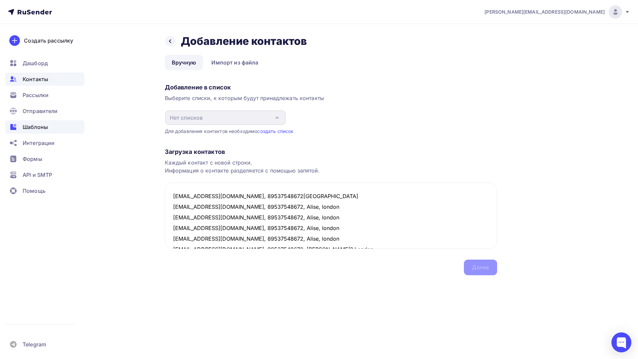
click at [40, 125] on span "Шаблоны" at bounding box center [35, 127] width 25 height 8
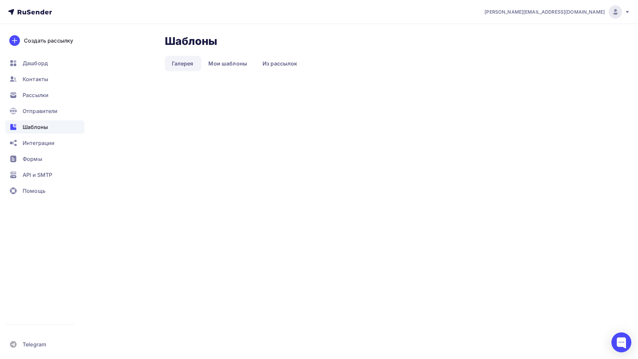
click at [186, 63] on link "Галерея" at bounding box center [183, 63] width 36 height 15
click at [277, 63] on link "Из рассылок" at bounding box center [280, 63] width 49 height 15
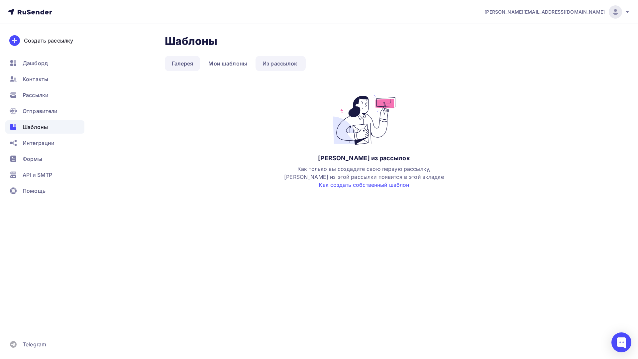
click at [174, 62] on link "Галерея" at bounding box center [183, 63] width 36 height 15
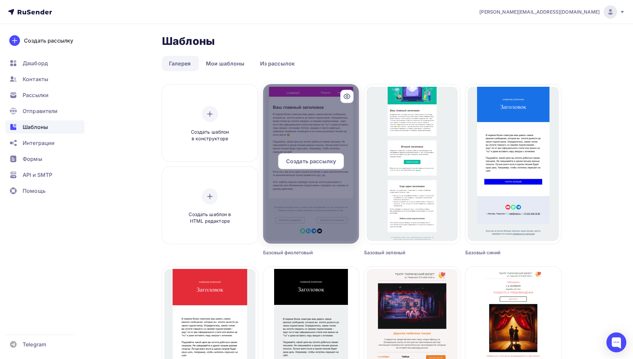
click at [295, 140] on div at bounding box center [311, 164] width 96 height 160
click at [296, 160] on span "Создать рассылку" at bounding box center [311, 161] width 50 height 8
